Goal: Information Seeking & Learning: Learn about a topic

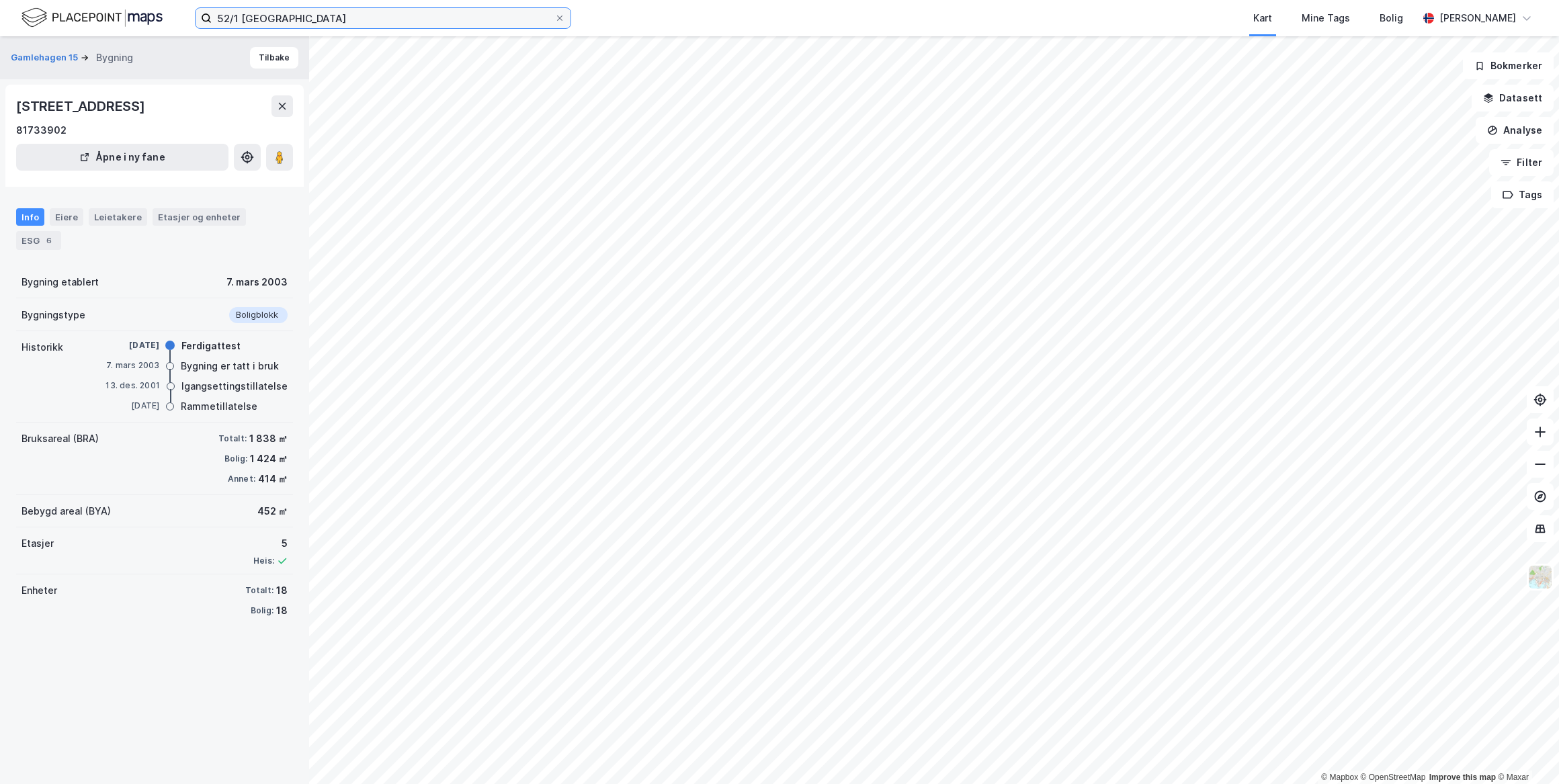
click at [367, 12] on input "52/1 [GEOGRAPHIC_DATA]" at bounding box center [383, 18] width 343 height 20
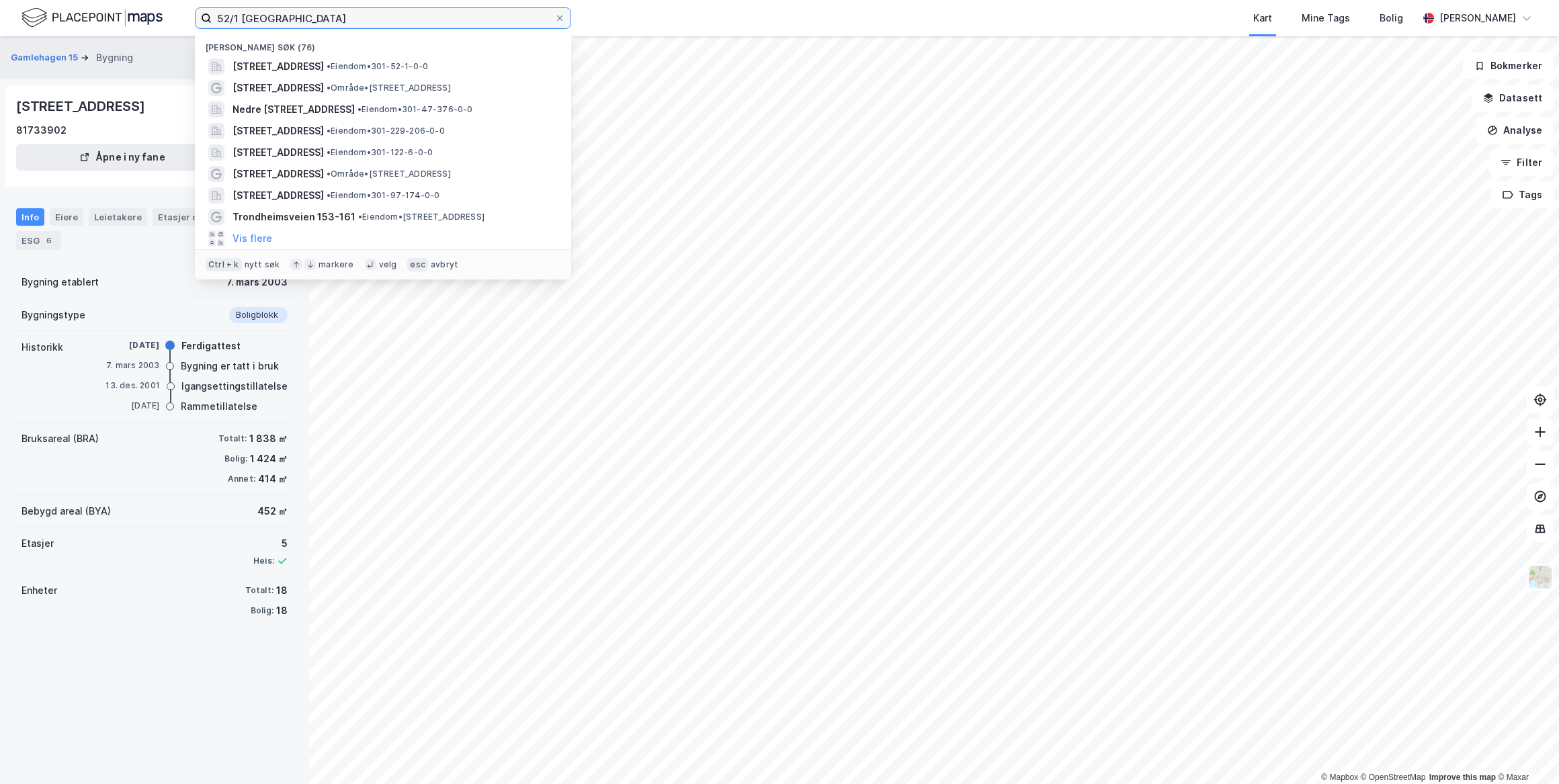
click at [367, 12] on input "52/1 [GEOGRAPHIC_DATA]" at bounding box center [383, 18] width 343 height 20
click at [366, 13] on input "52/1 [GEOGRAPHIC_DATA]" at bounding box center [383, 18] width 343 height 20
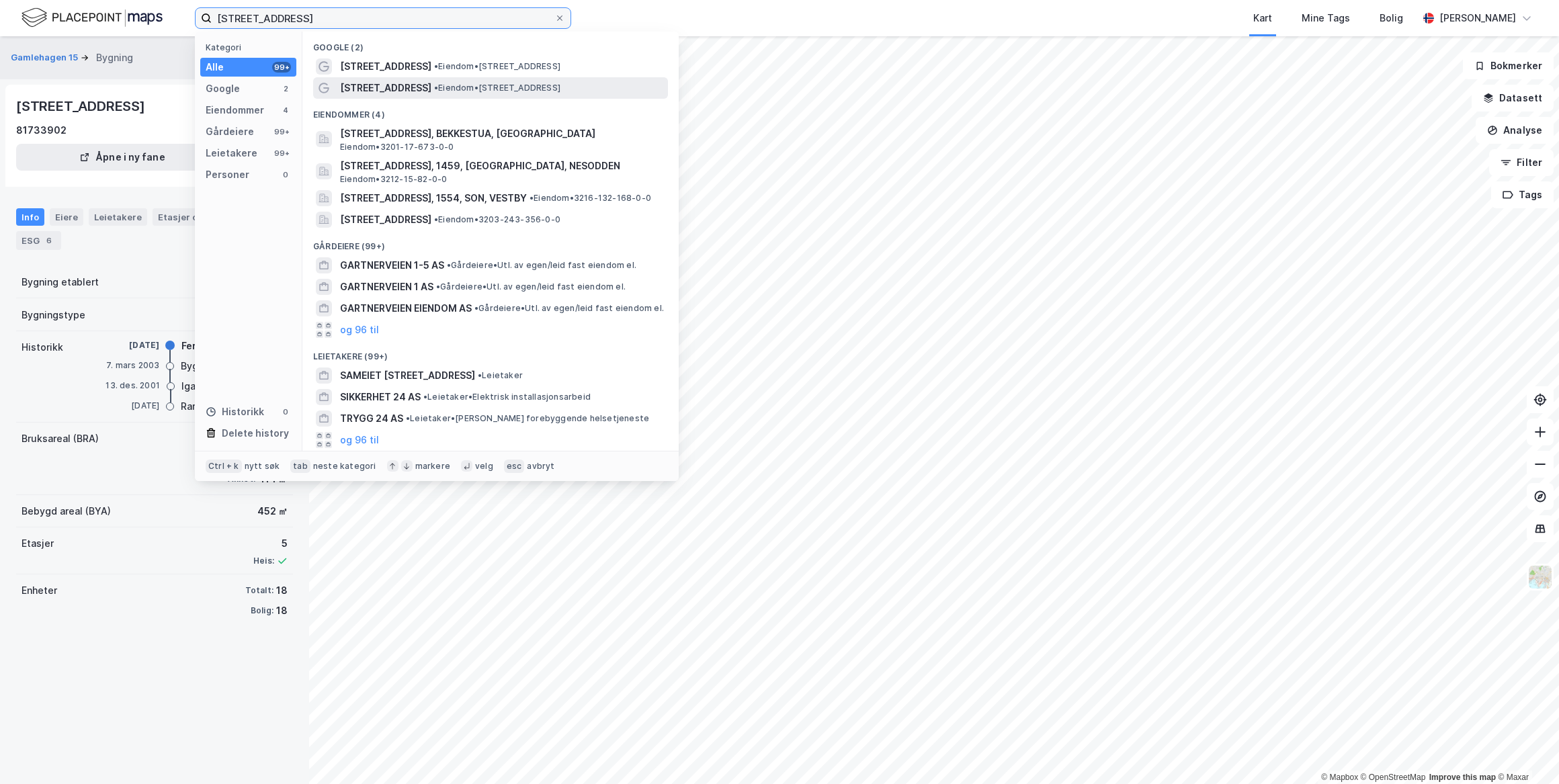
type input "[STREET_ADDRESS]"
click at [476, 83] on span "• Eiendom • [STREET_ADDRESS]" at bounding box center [497, 88] width 126 height 10
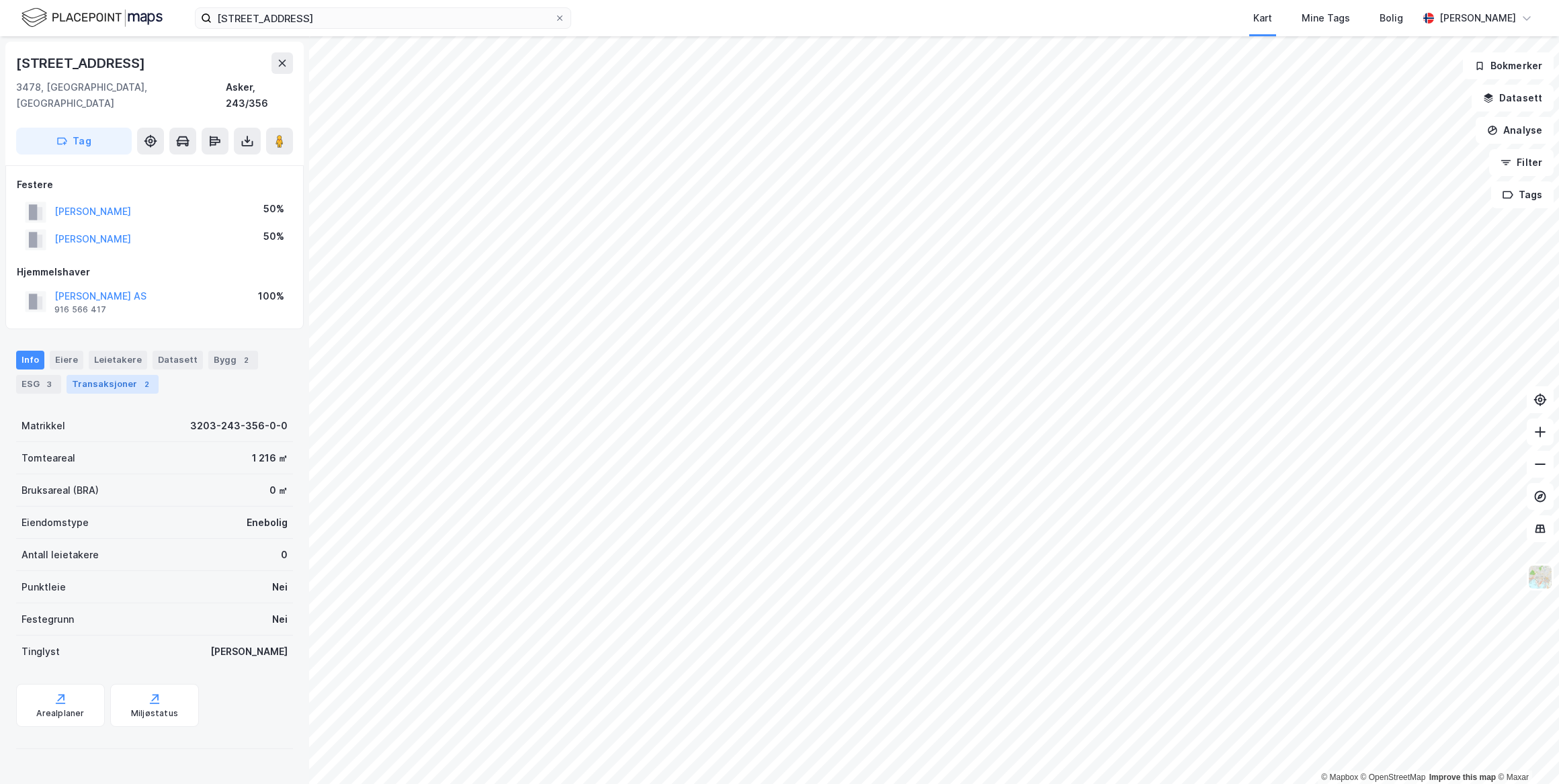
click at [129, 375] on div "Transaksjoner 2" at bounding box center [113, 384] width 92 height 18
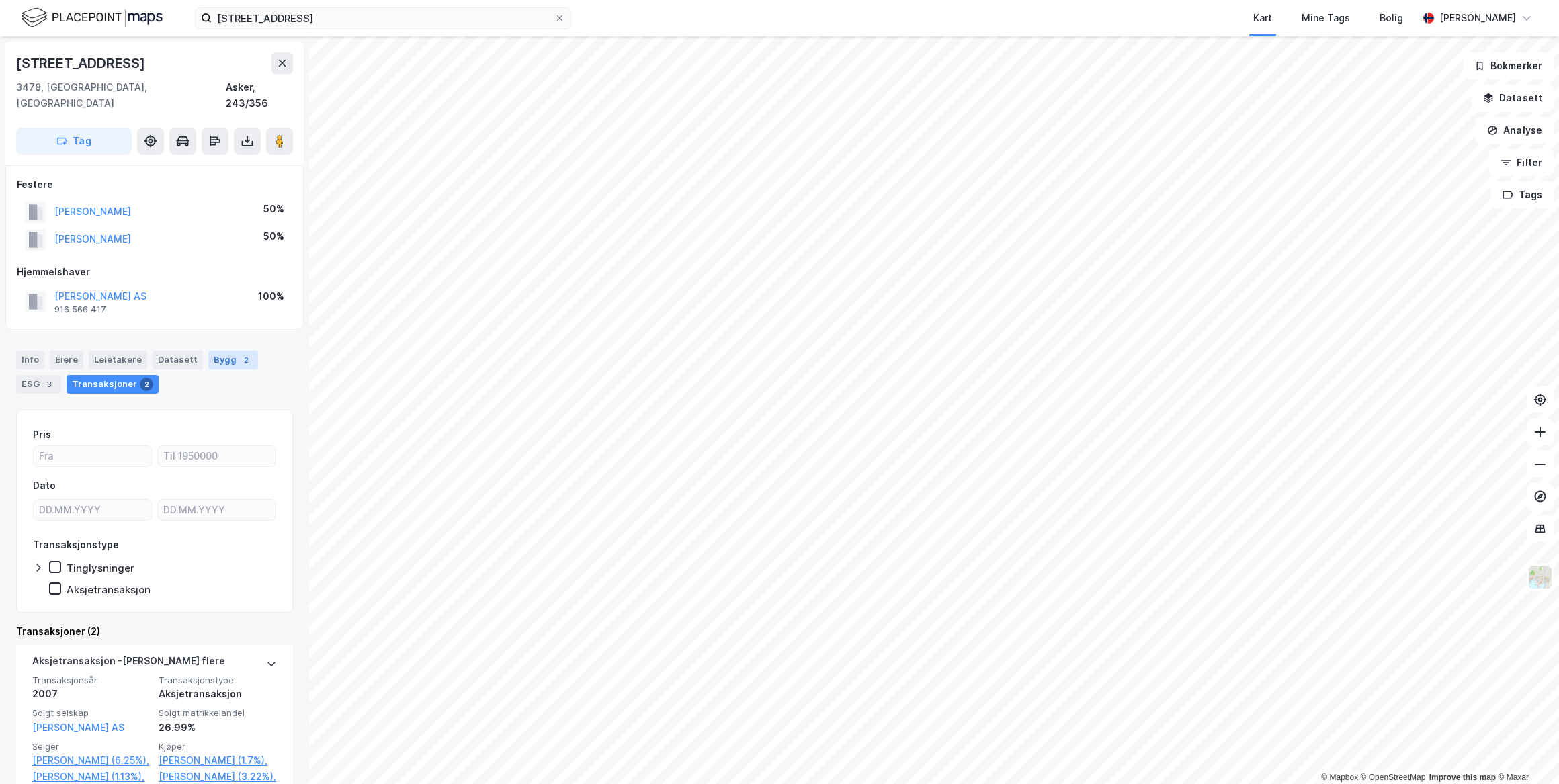
click at [221, 351] on div "Bygg 2" at bounding box center [233, 359] width 50 height 18
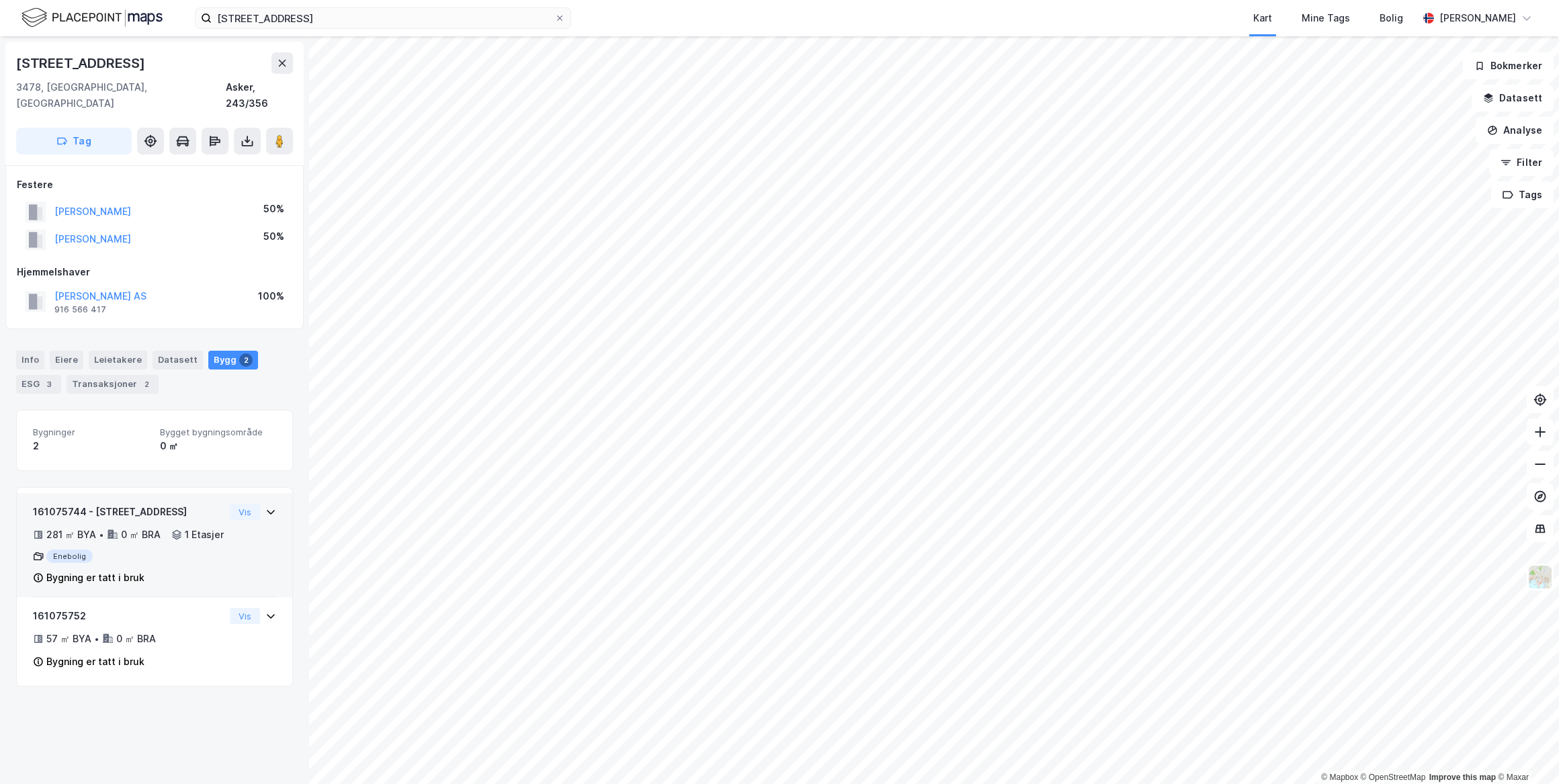
click at [265, 507] on icon at bounding box center [270, 511] width 10 height 10
click at [258, 651] on div "Vis" at bounding box center [253, 655] width 47 height 16
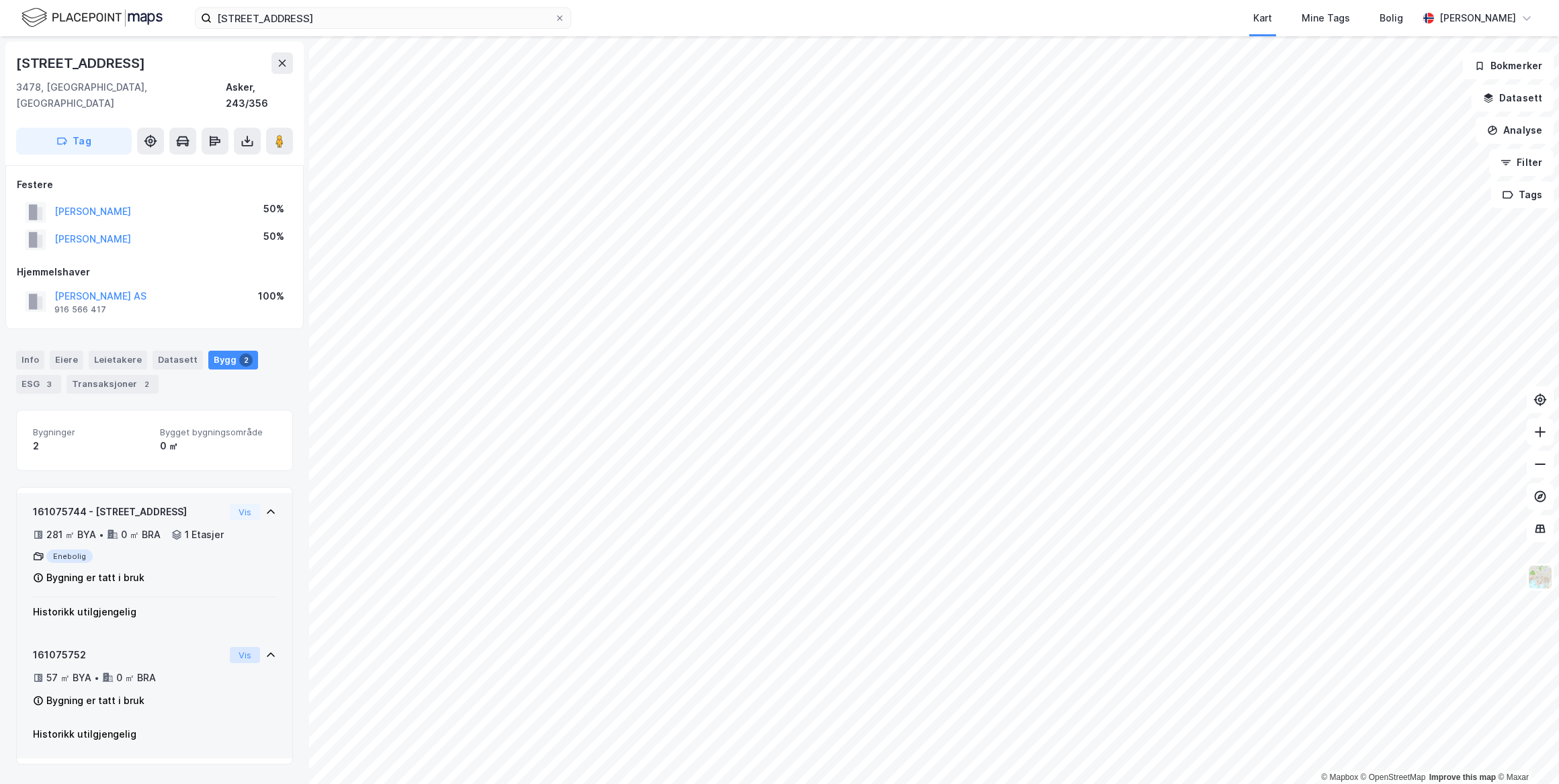
click at [241, 658] on button "Vis" at bounding box center [245, 655] width 31 height 16
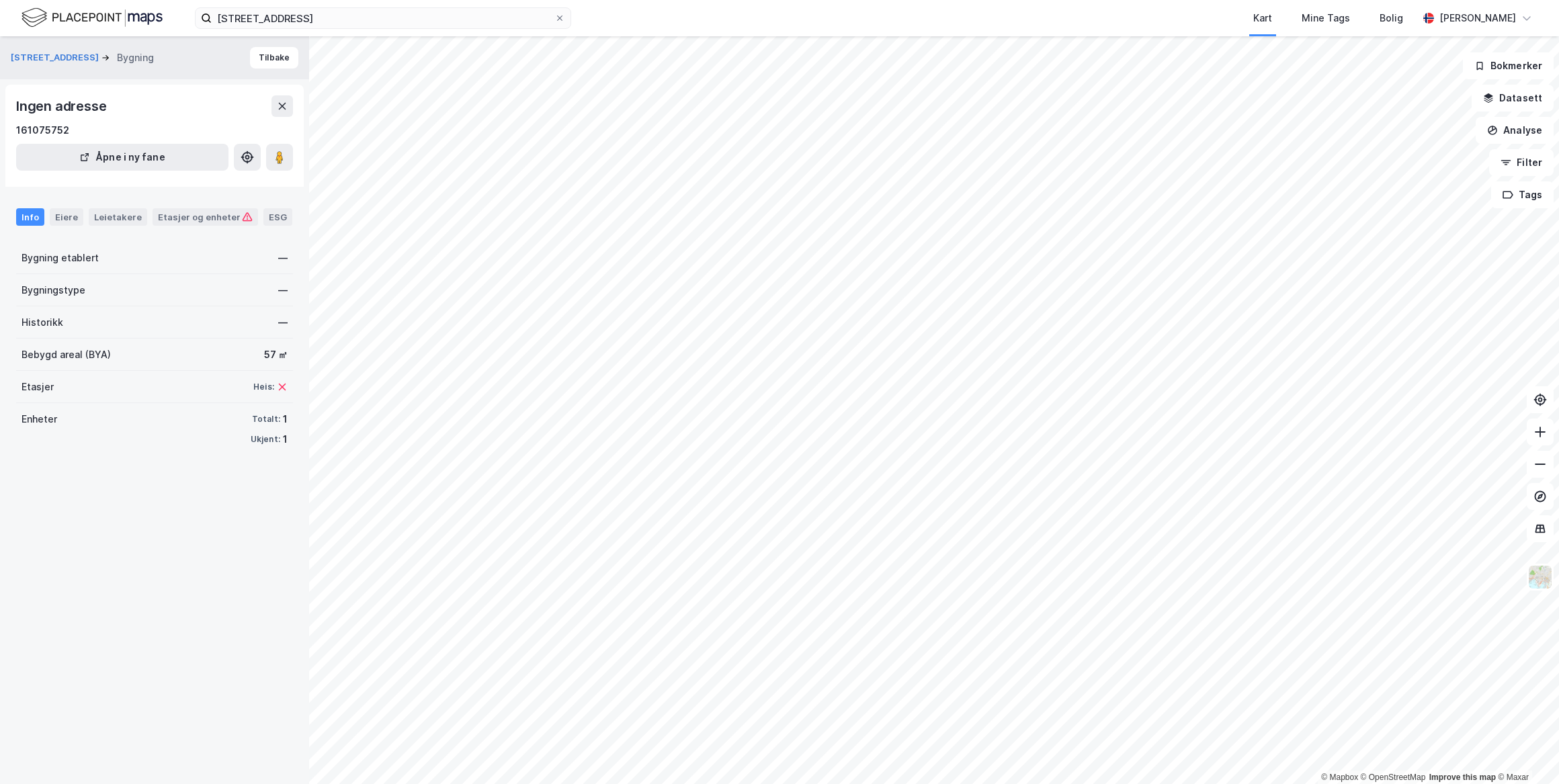
click at [297, 116] on div "Ingen adresse 161075752 Åpne i ny fane" at bounding box center [154, 135] width 298 height 102
click at [38, 240] on div "ESG 3" at bounding box center [39, 240] width 45 height 18
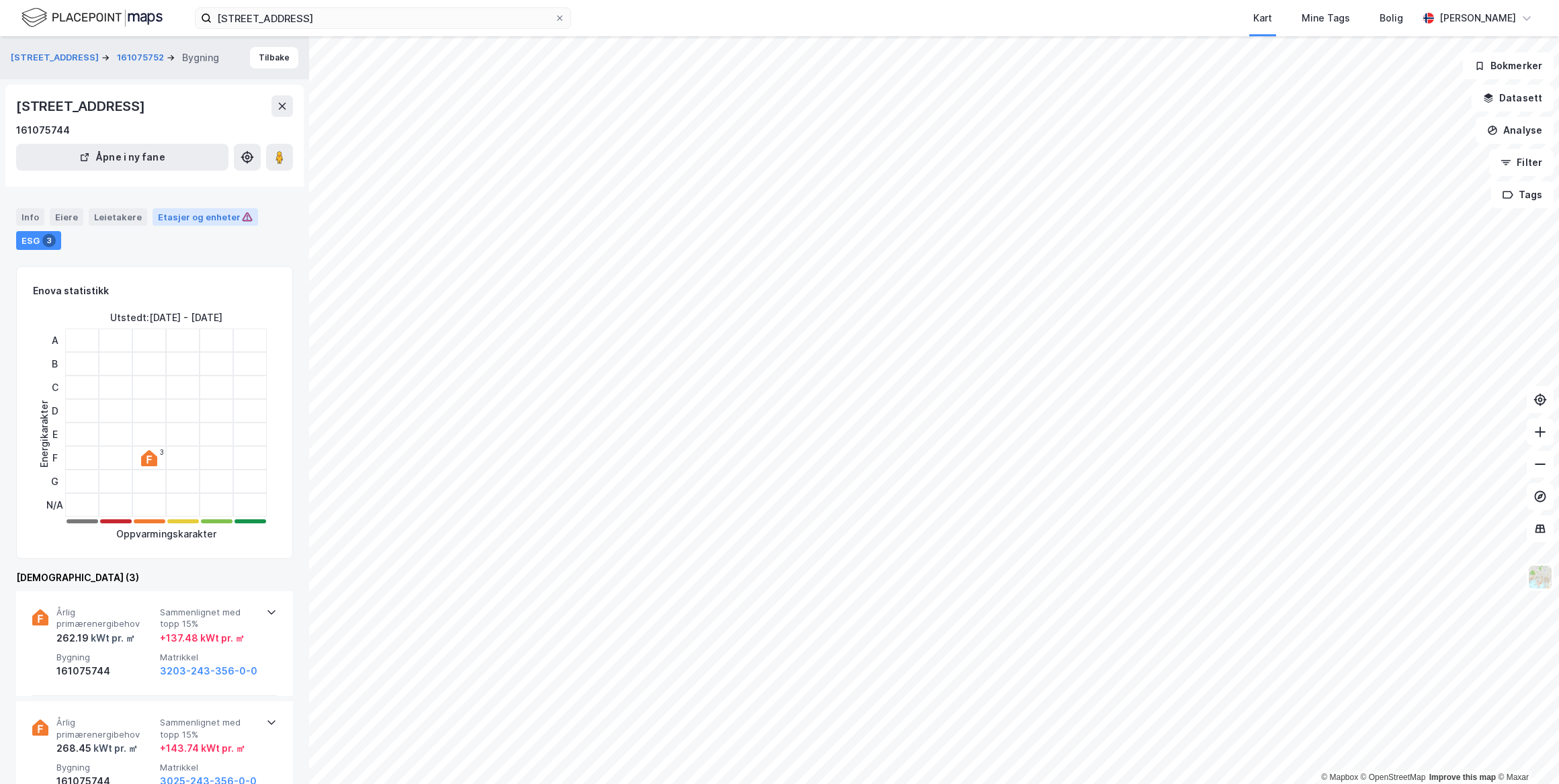
click at [179, 222] on div "Etasjer og enheter" at bounding box center [205, 216] width 95 height 12
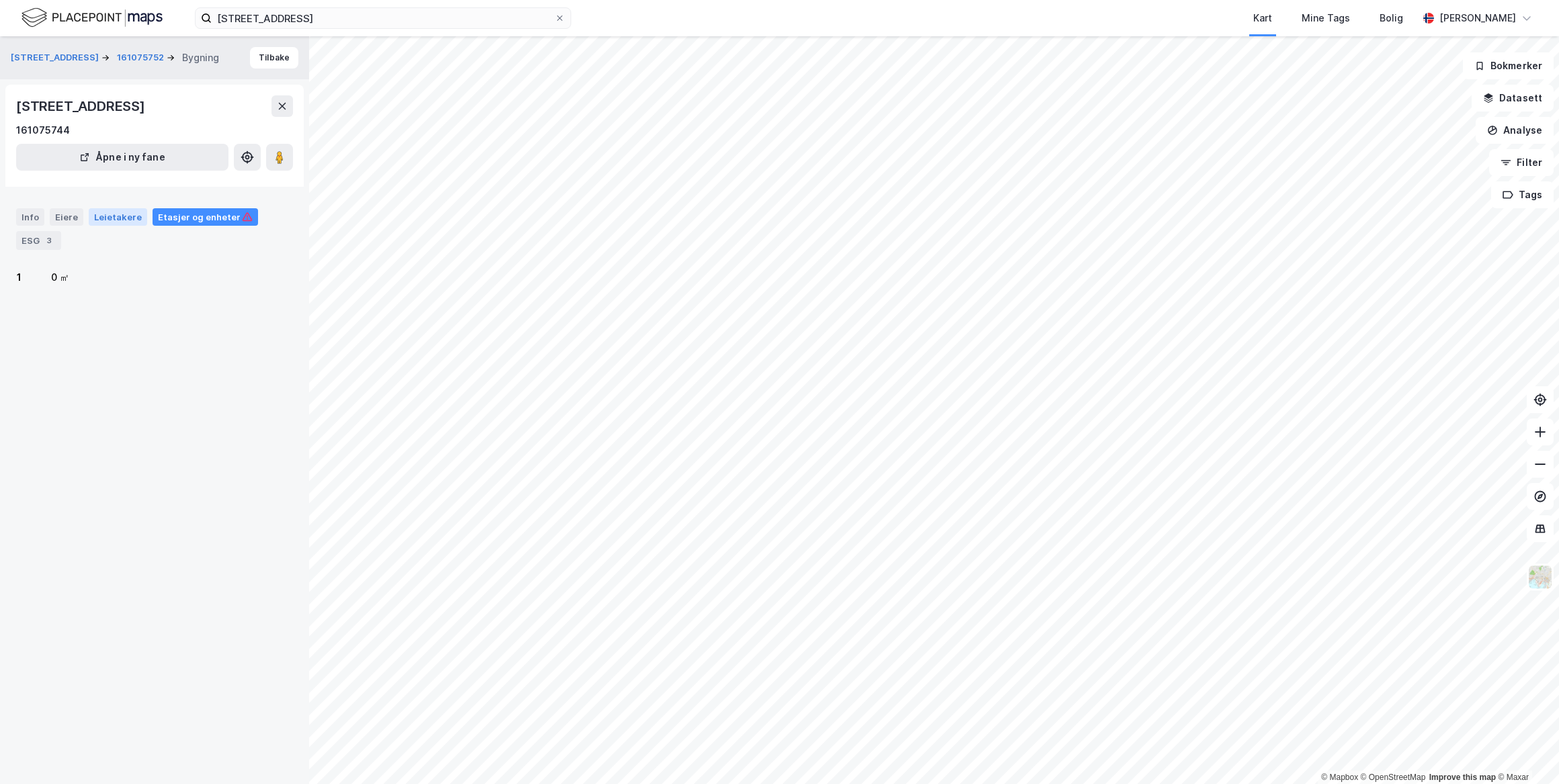
click at [129, 222] on div "Leietakere" at bounding box center [117, 217] width 59 height 18
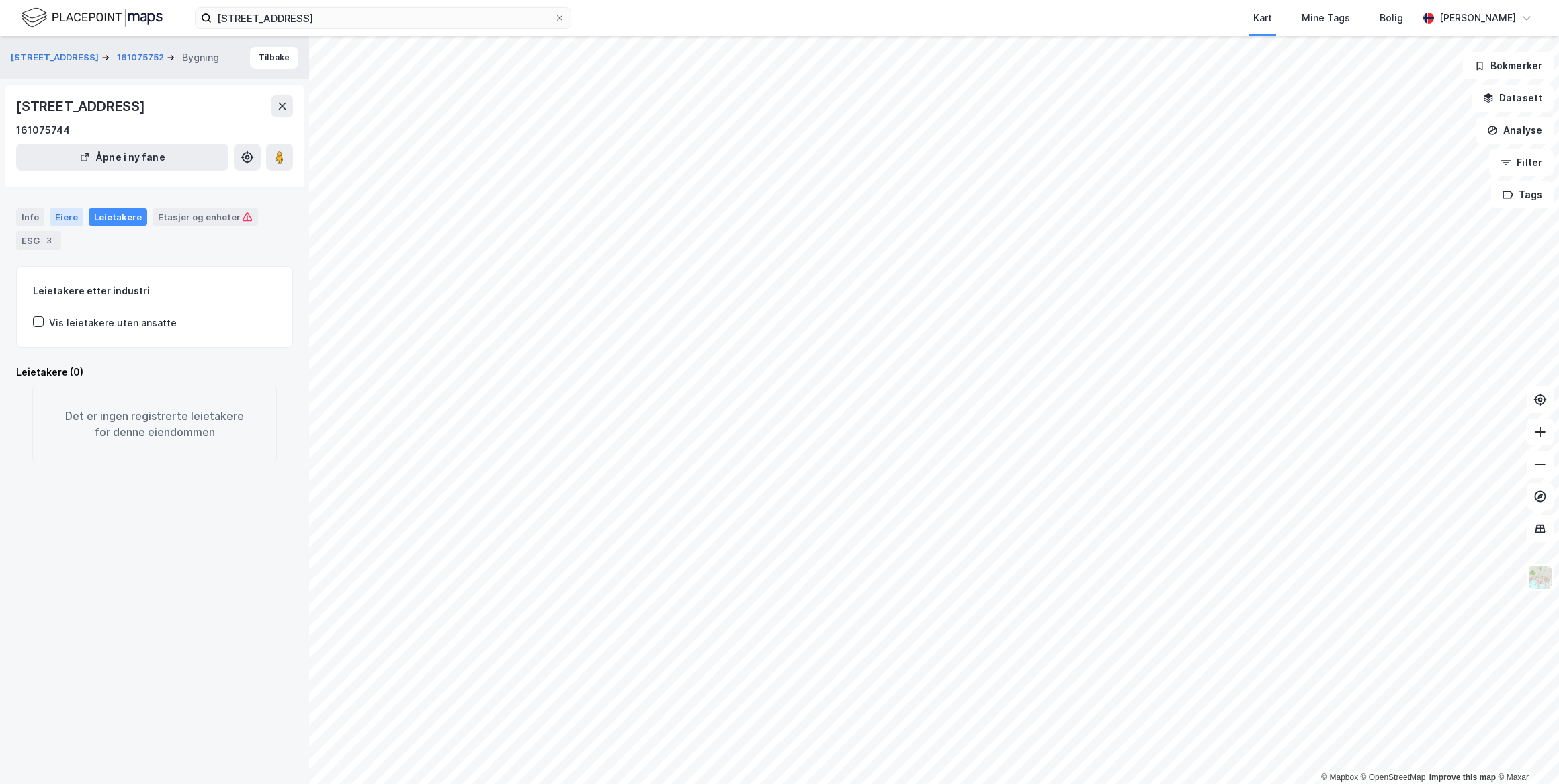
click at [66, 219] on div "Eiere" at bounding box center [67, 217] width 34 height 18
click at [23, 216] on div "Info" at bounding box center [30, 217] width 28 height 18
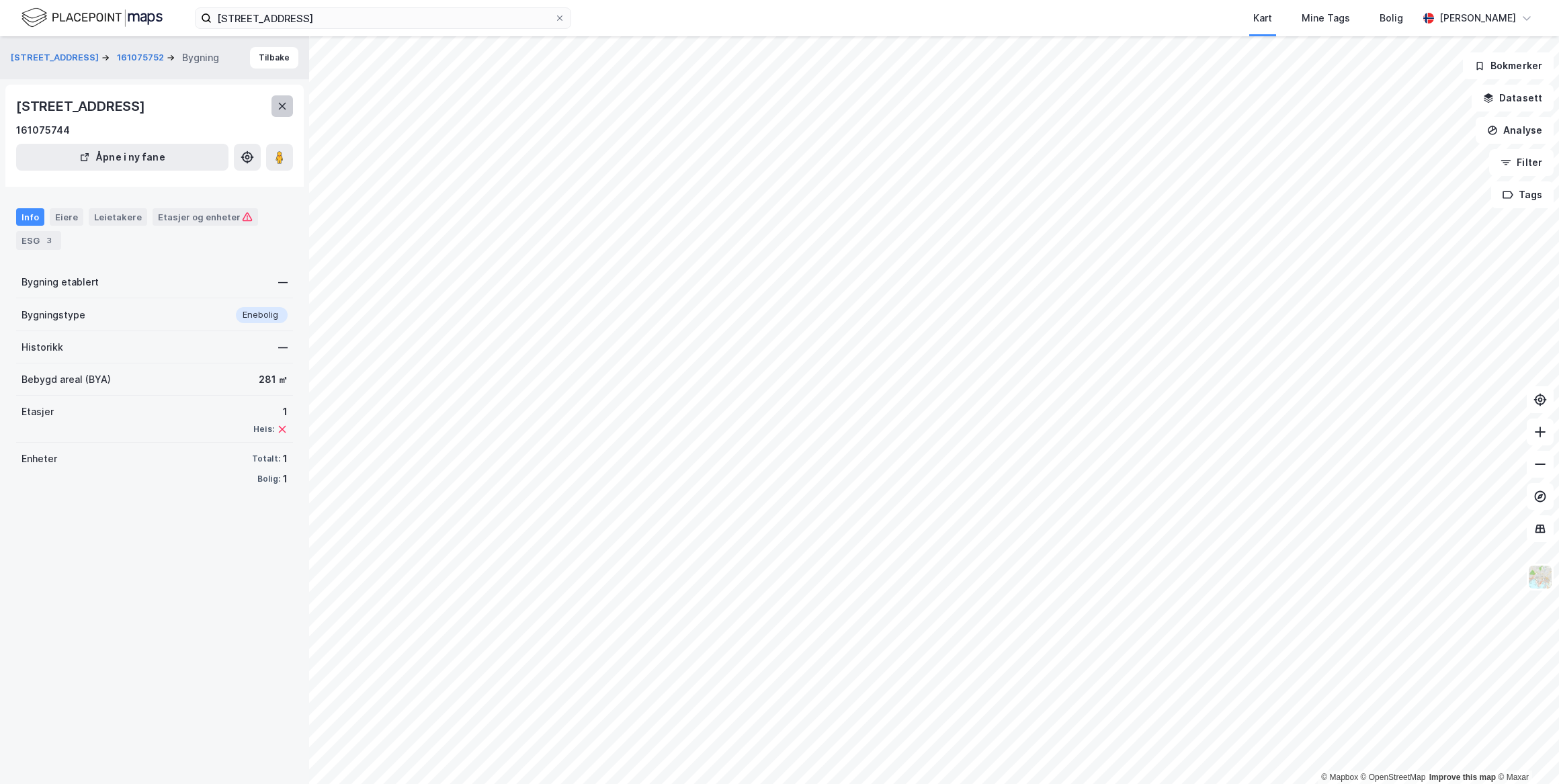
click at [287, 107] on icon at bounding box center [282, 105] width 10 height 10
